Goal: Navigation & Orientation: Find specific page/section

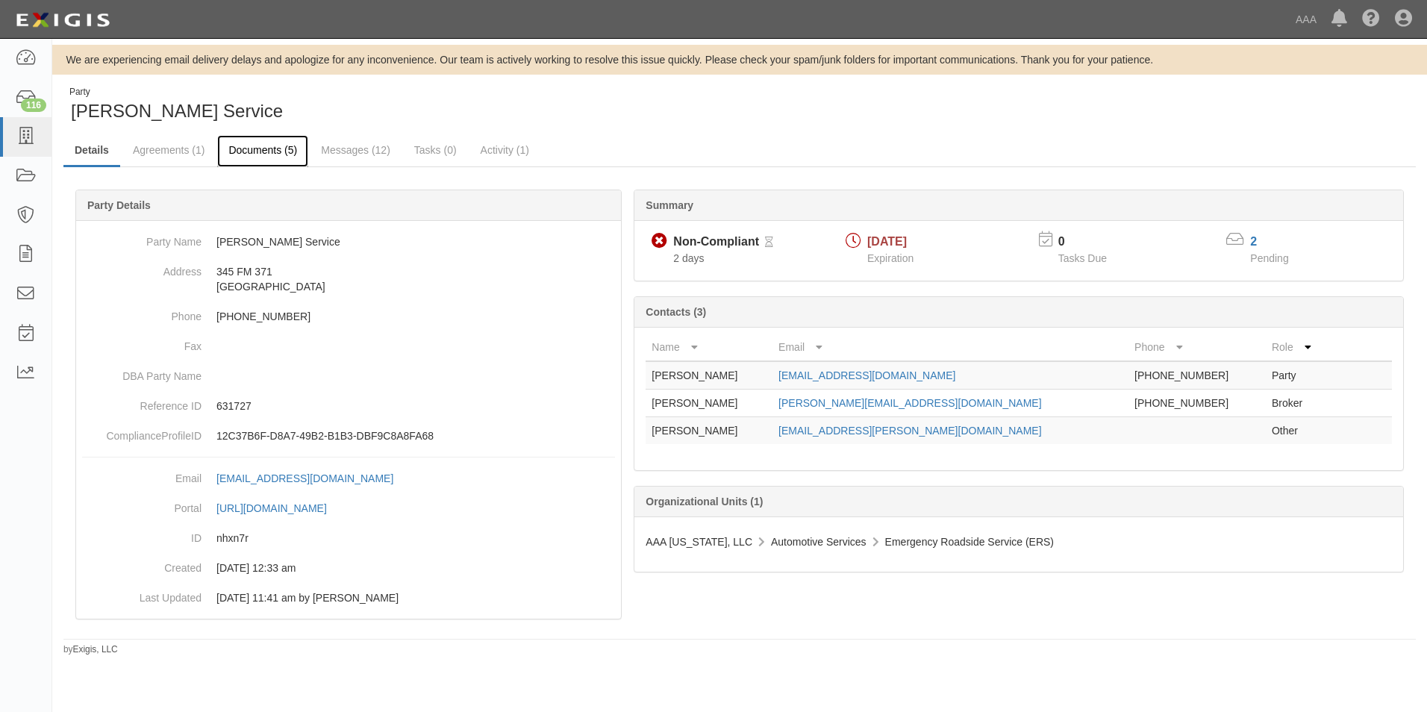
click at [269, 143] on link "Documents (5)" at bounding box center [262, 151] width 91 height 32
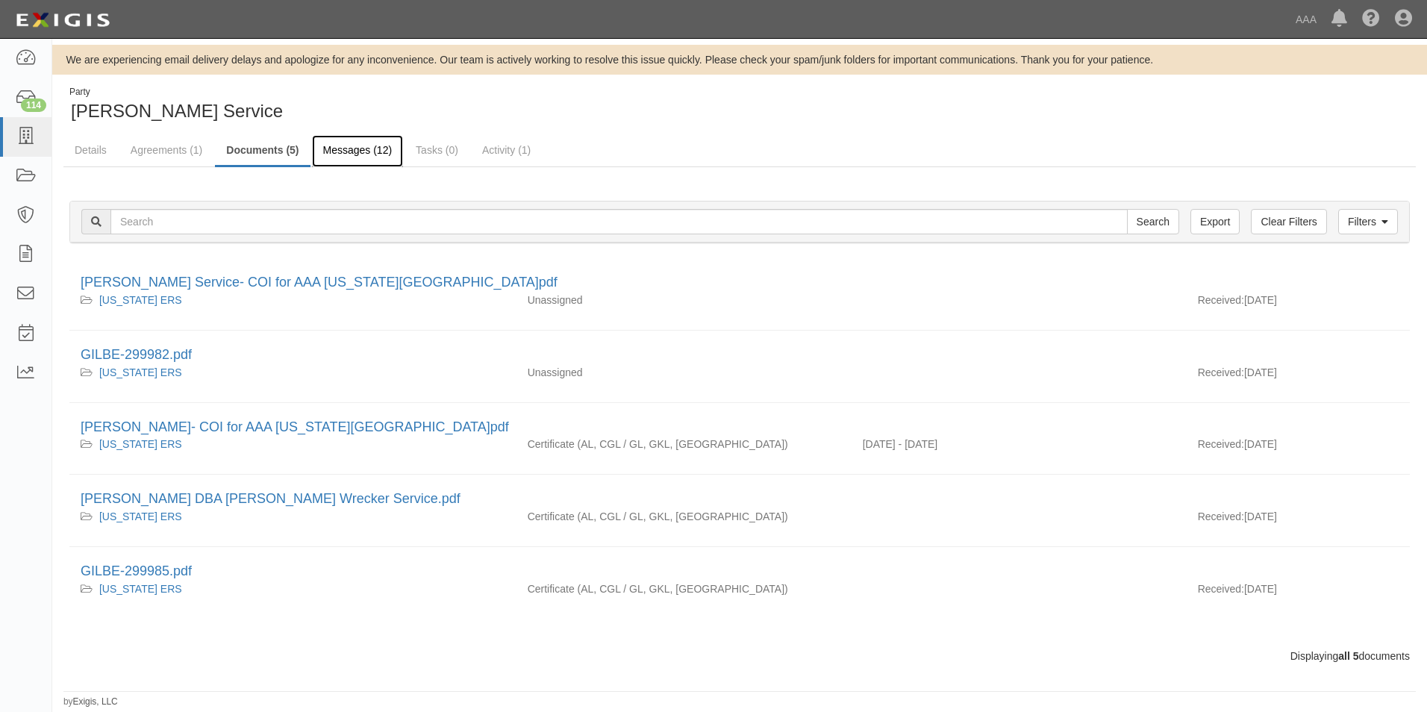
click at [348, 146] on link "Messages (12)" at bounding box center [358, 151] width 92 height 32
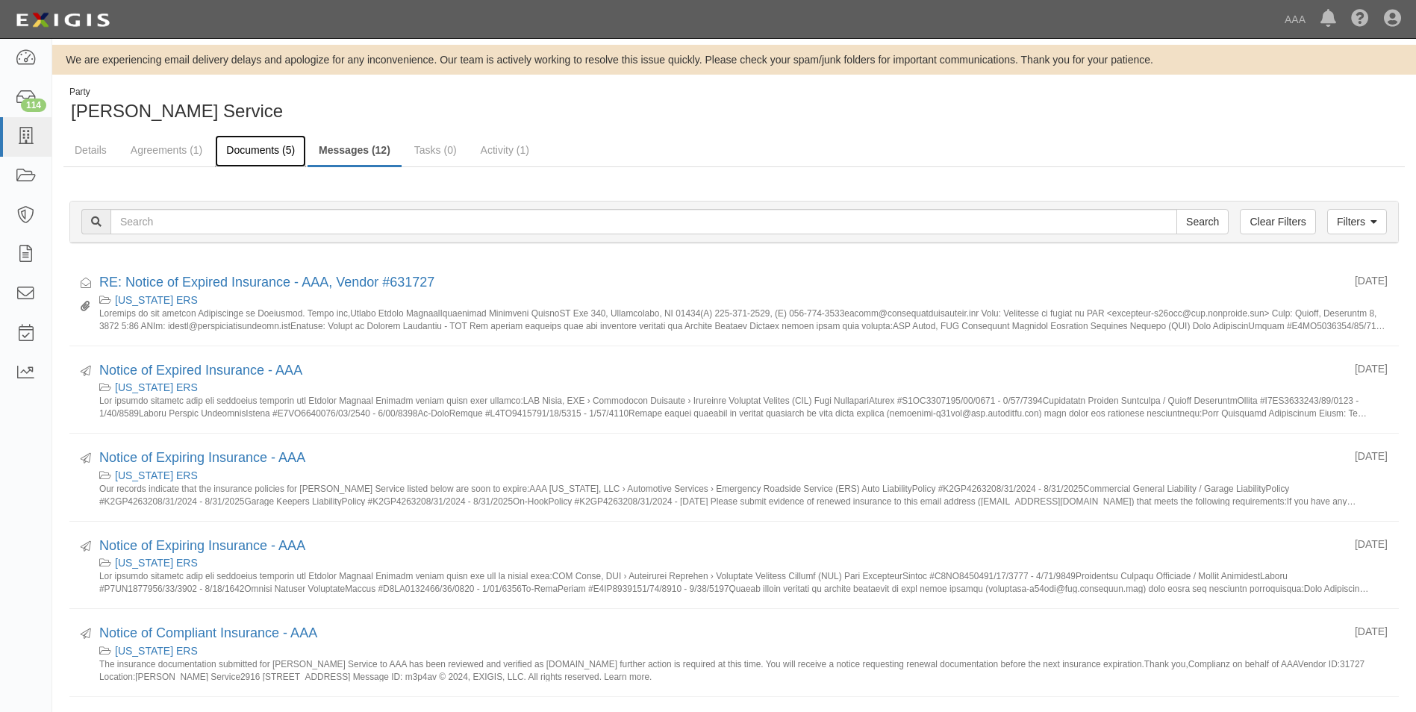
click at [278, 148] on link "Documents (5)" at bounding box center [260, 151] width 91 height 32
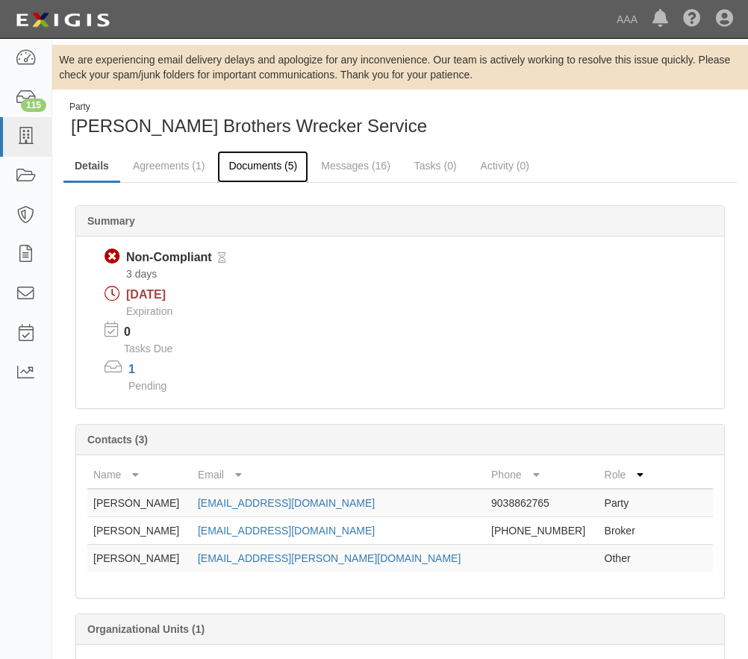
click at [263, 165] on link "Documents (5)" at bounding box center [262, 167] width 91 height 32
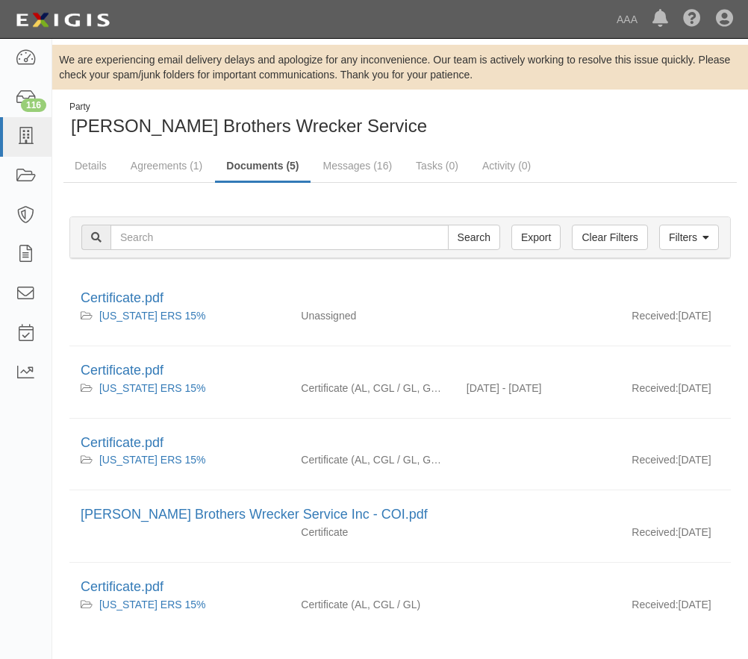
drag, startPoint x: 528, startPoint y: 137, endPoint x: 519, endPoint y: 162, distance: 26.9
click at [528, 137] on div "Party [PERSON_NAME] Brothers Wrecker Service" at bounding box center [399, 120] width 673 height 38
